Goal: Task Accomplishment & Management: Manage account settings

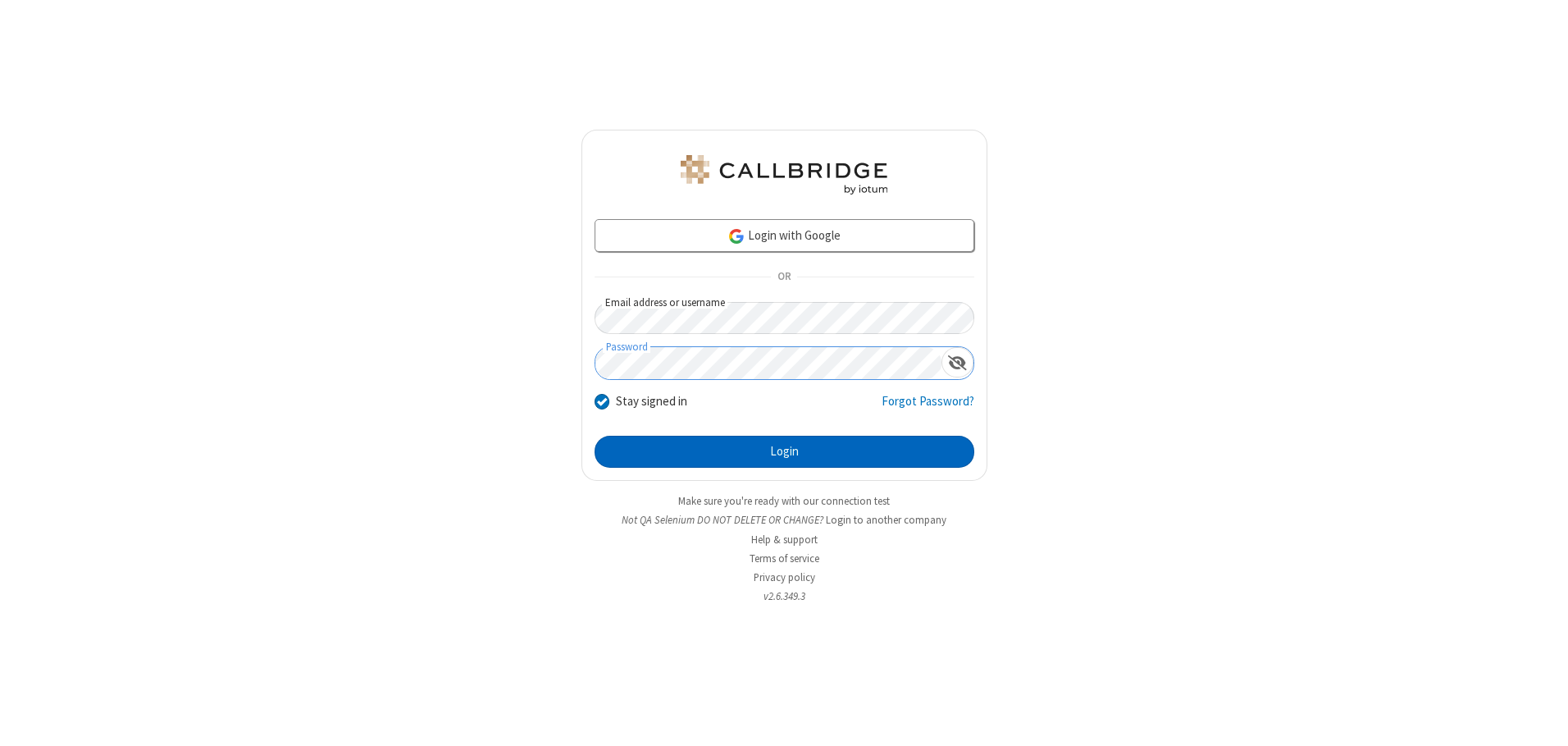
click at [784, 452] on button "Login" at bounding box center [784, 452] width 380 height 32
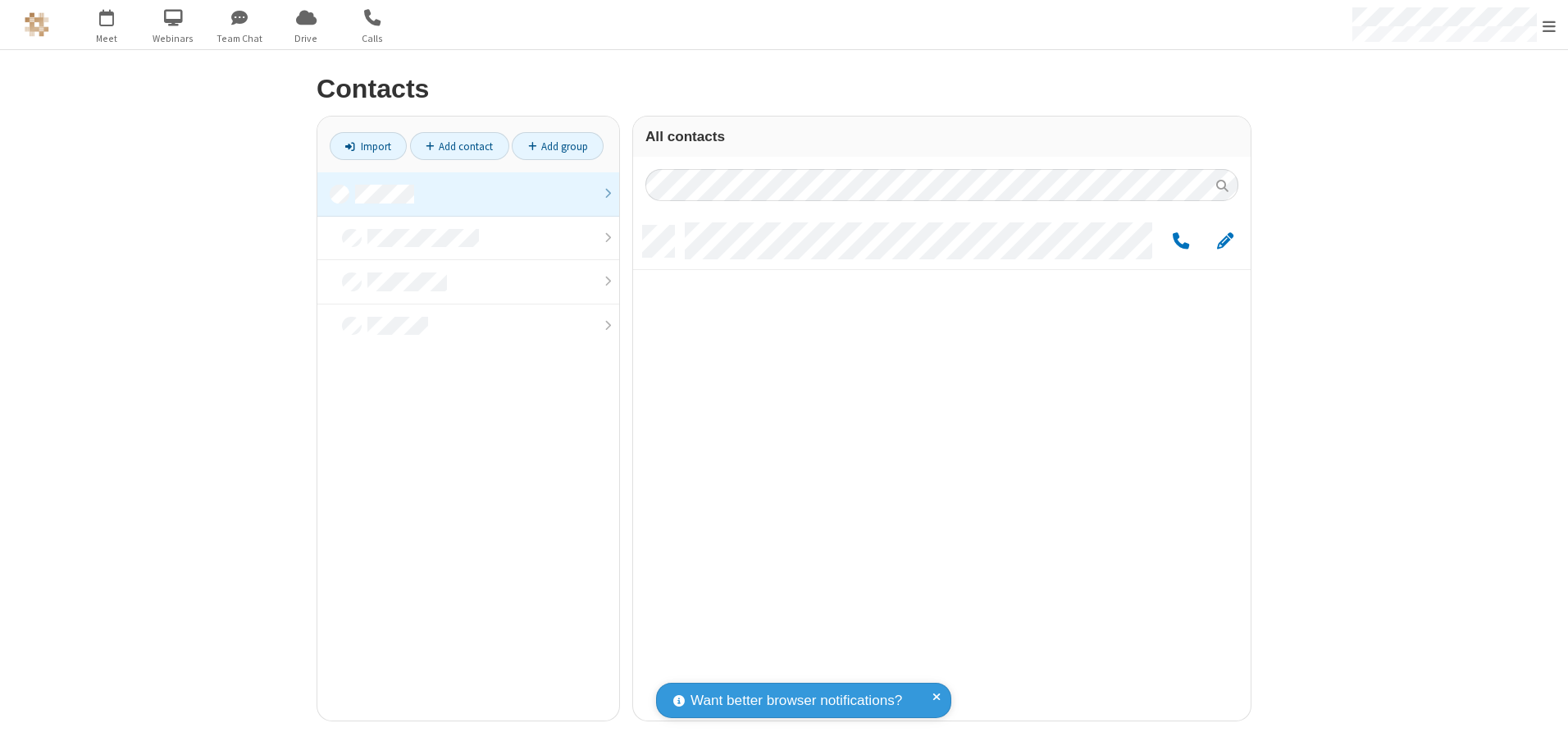
scroll to position [495, 606]
click at [468, 194] on link at bounding box center [468, 195] width 302 height 44
click at [1225, 241] on span "Edit" at bounding box center [1225, 242] width 16 height 20
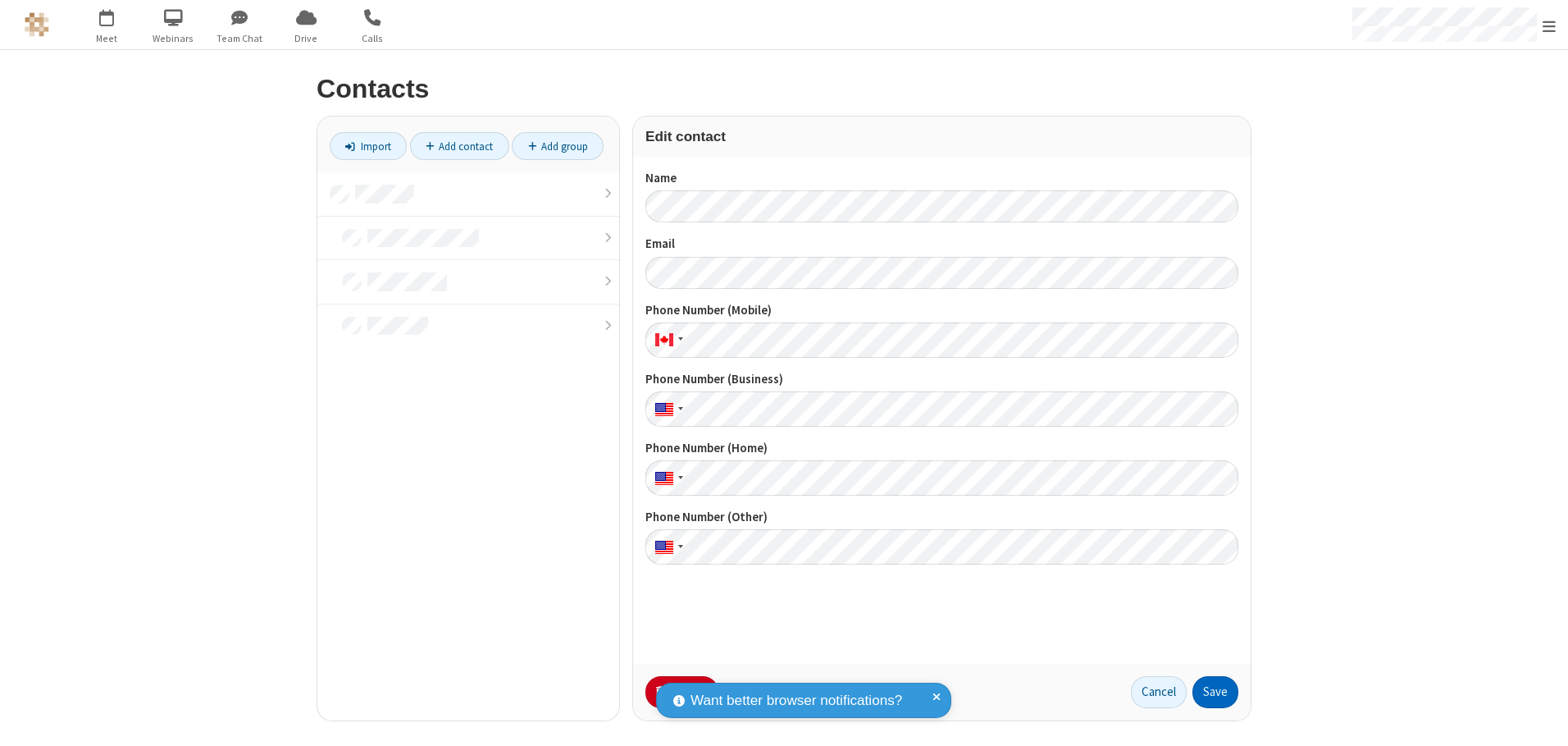
click at [1216, 692] on button "Save" at bounding box center [1216, 692] width 46 height 32
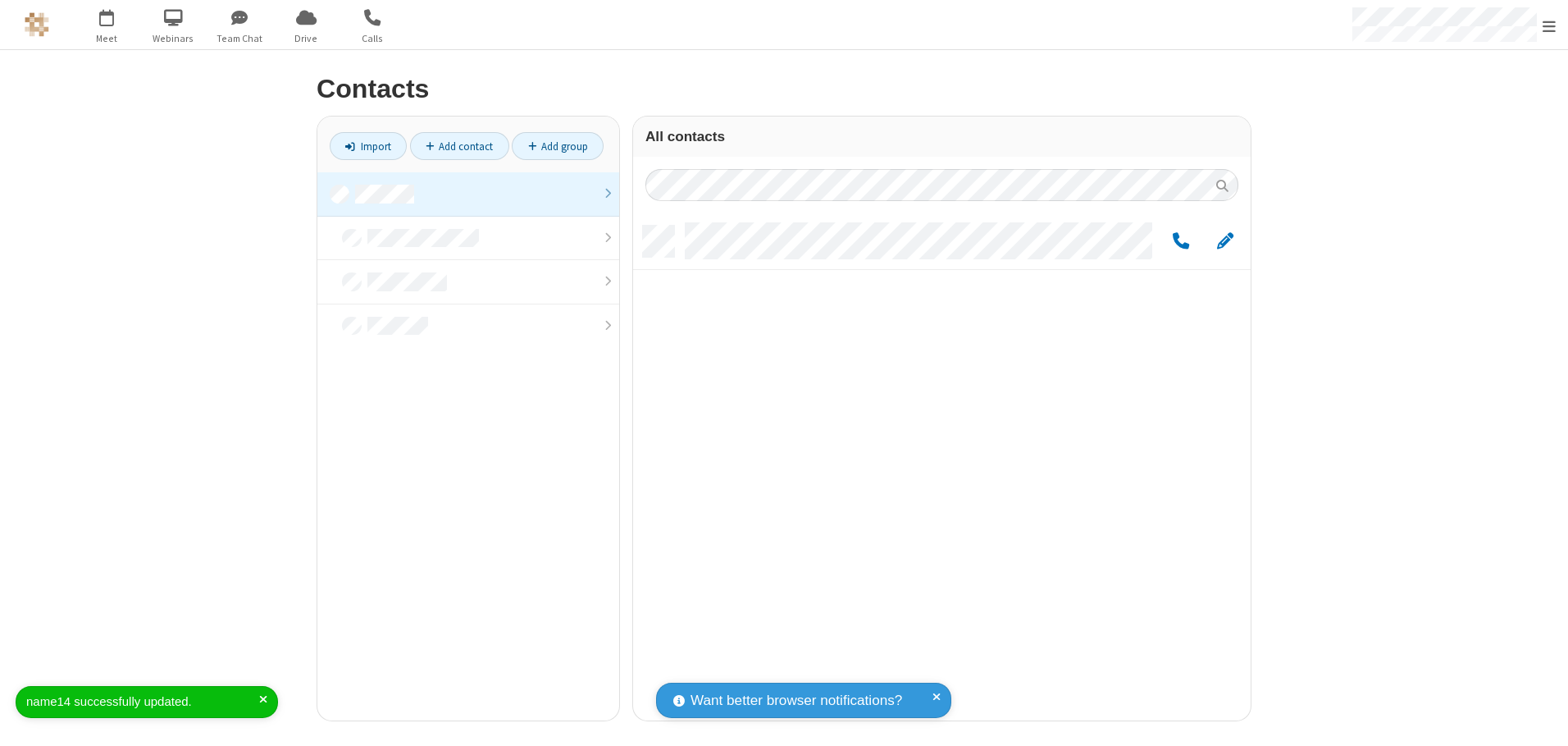
scroll to position [495, 606]
